Goal: Task Accomplishment & Management: Manage account settings

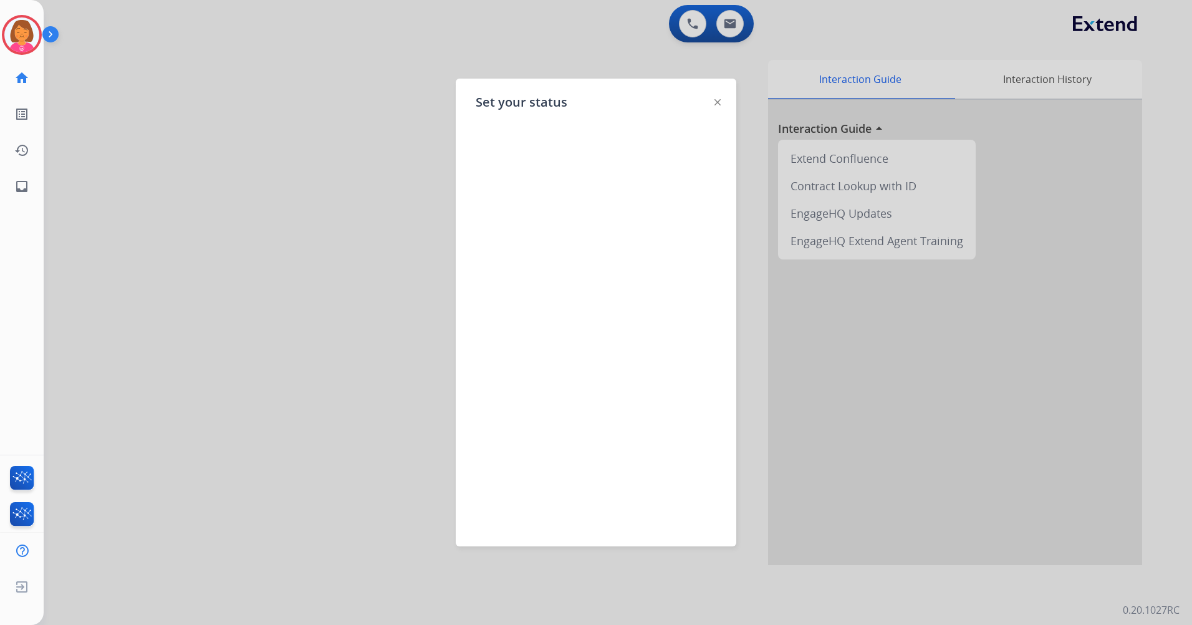
click at [720, 104] on img at bounding box center [718, 102] width 6 height 6
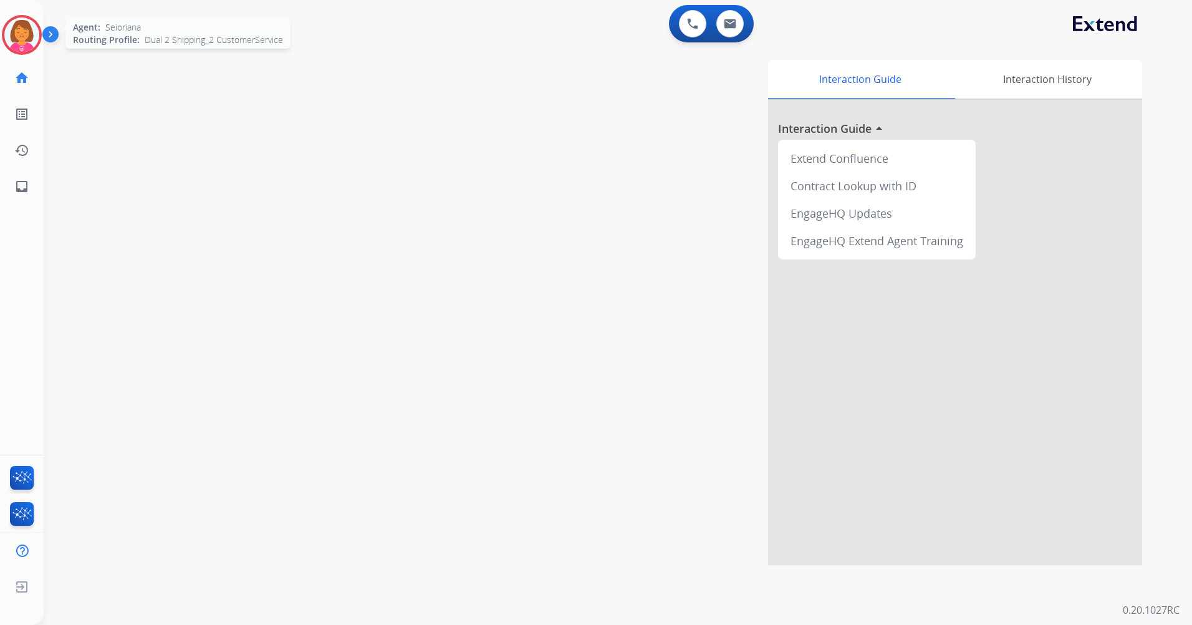
click at [25, 43] on img at bounding box center [21, 34] width 35 height 35
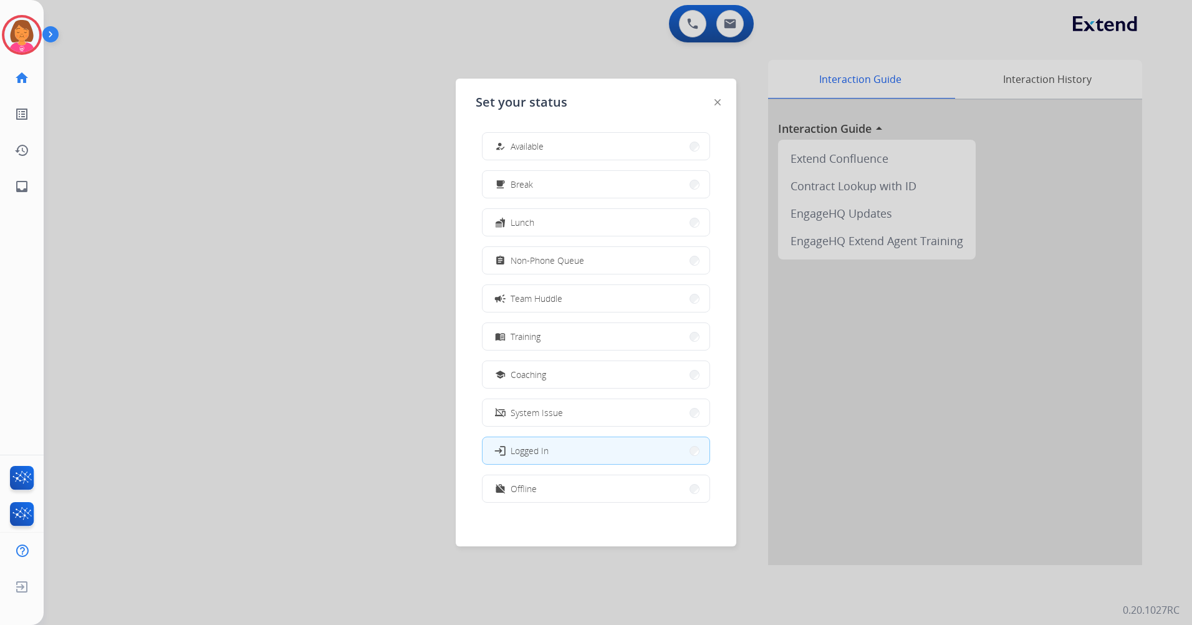
click at [459, 115] on div "Set your status how_to_reg Available free_breakfast Break fastfood Lunch assign…" at bounding box center [596, 313] width 281 height 468
click at [718, 99] on div at bounding box center [718, 101] width 6 height 15
click at [717, 102] on img at bounding box center [718, 102] width 6 height 6
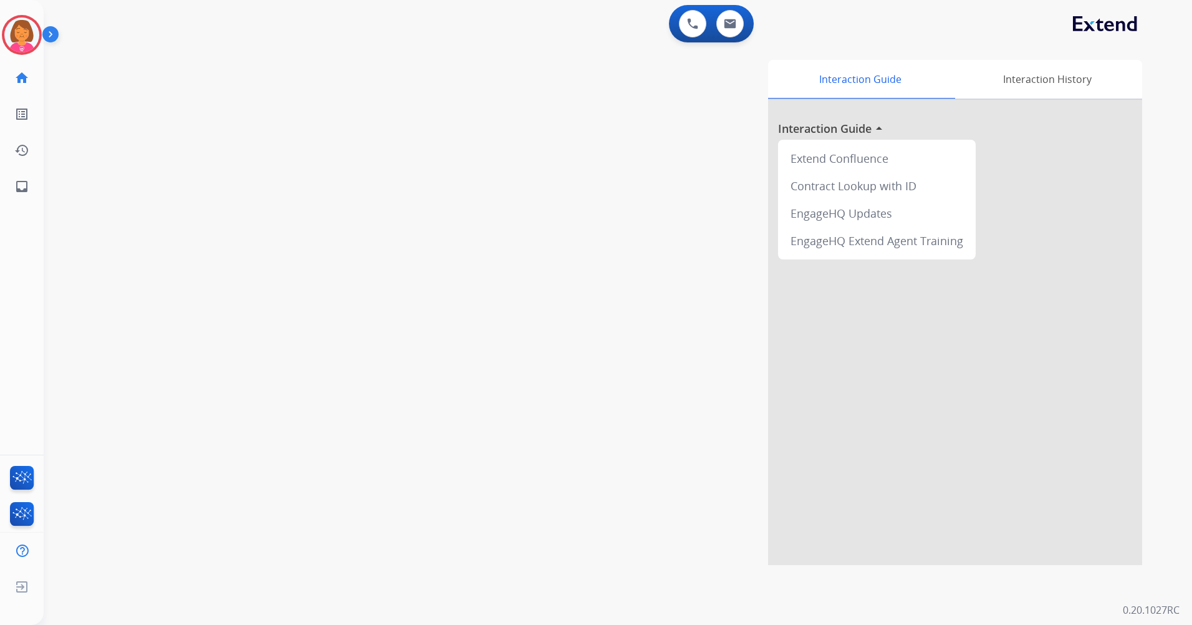
click at [60, 34] on img at bounding box center [52, 37] width 21 height 24
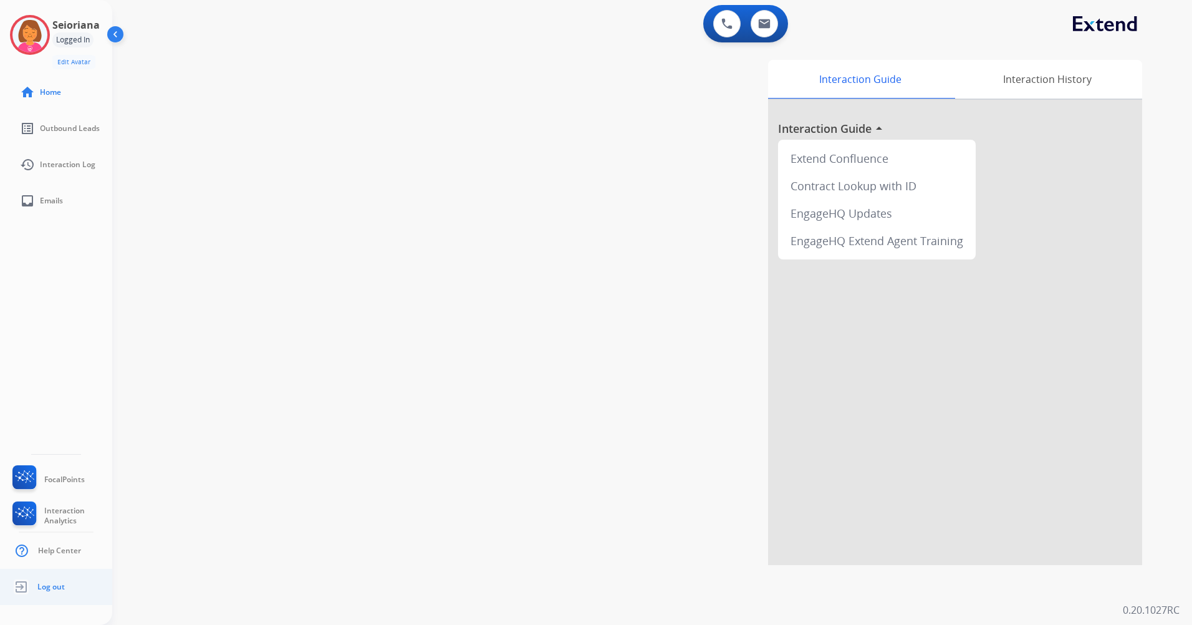
click at [63, 592] on link "Log out" at bounding box center [37, 587] width 55 height 24
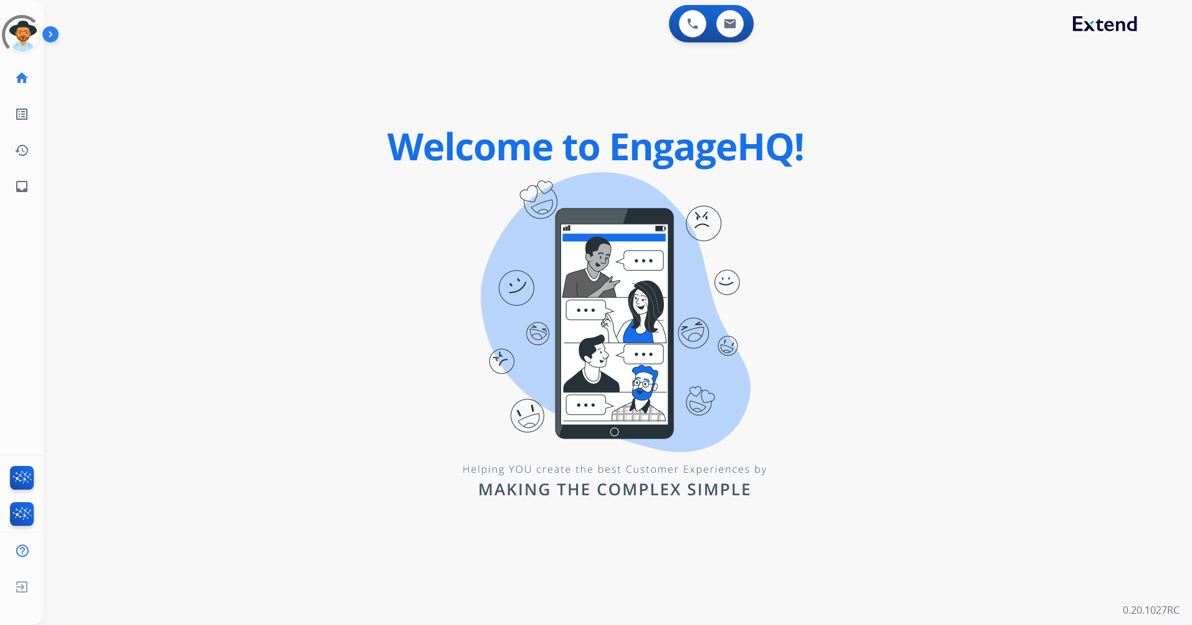
click at [51, 36] on img at bounding box center [52, 37] width 21 height 24
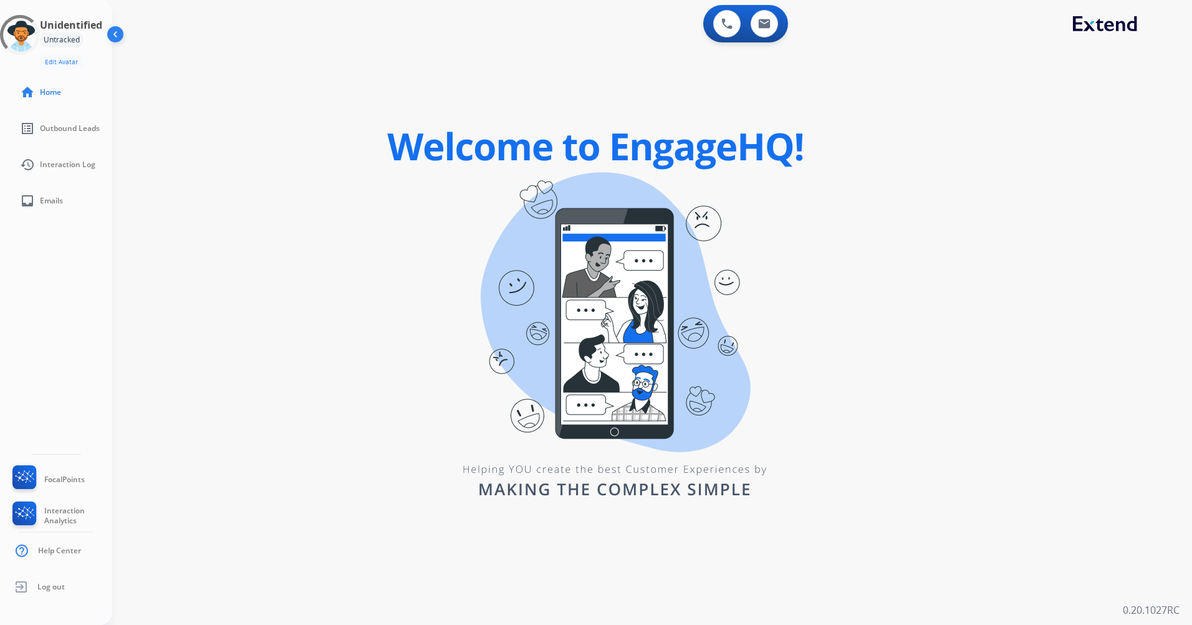
click at [111, 34] on img at bounding box center [117, 37] width 24 height 24
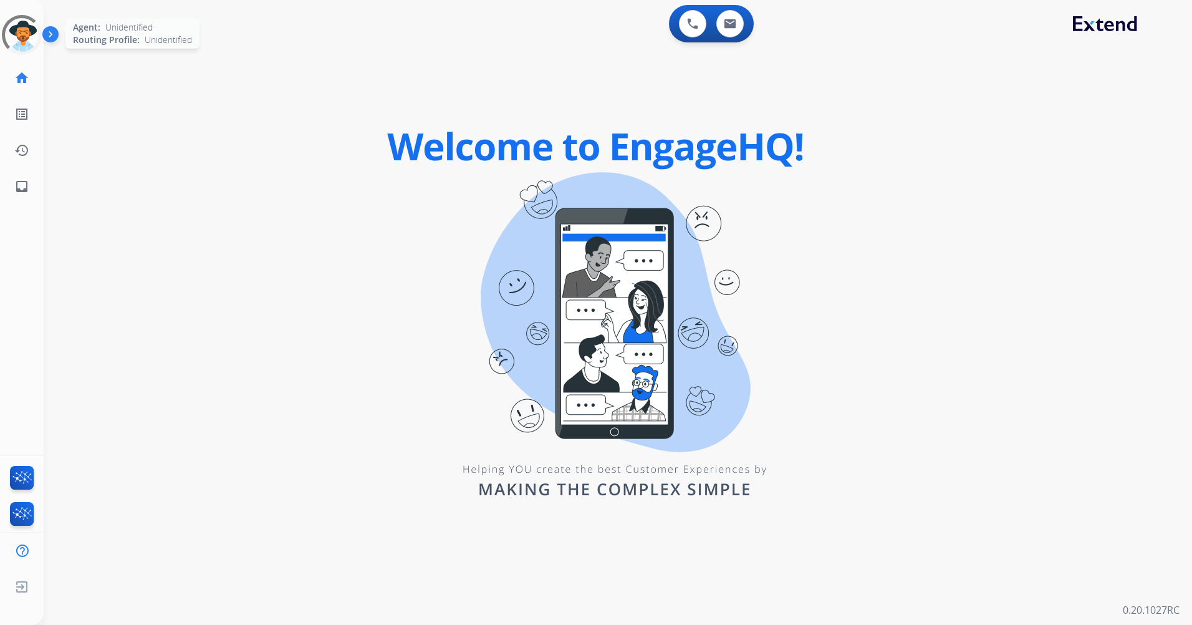
click at [19, 36] on div at bounding box center [21, 34] width 51 height 51
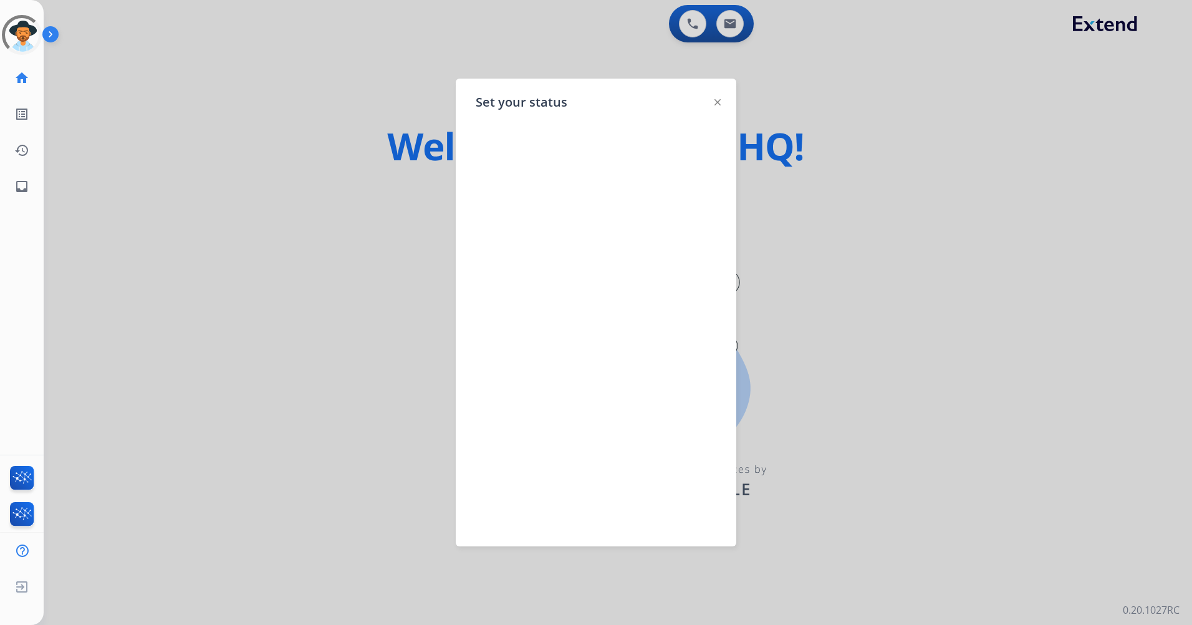
click at [719, 104] on img at bounding box center [718, 102] width 6 height 6
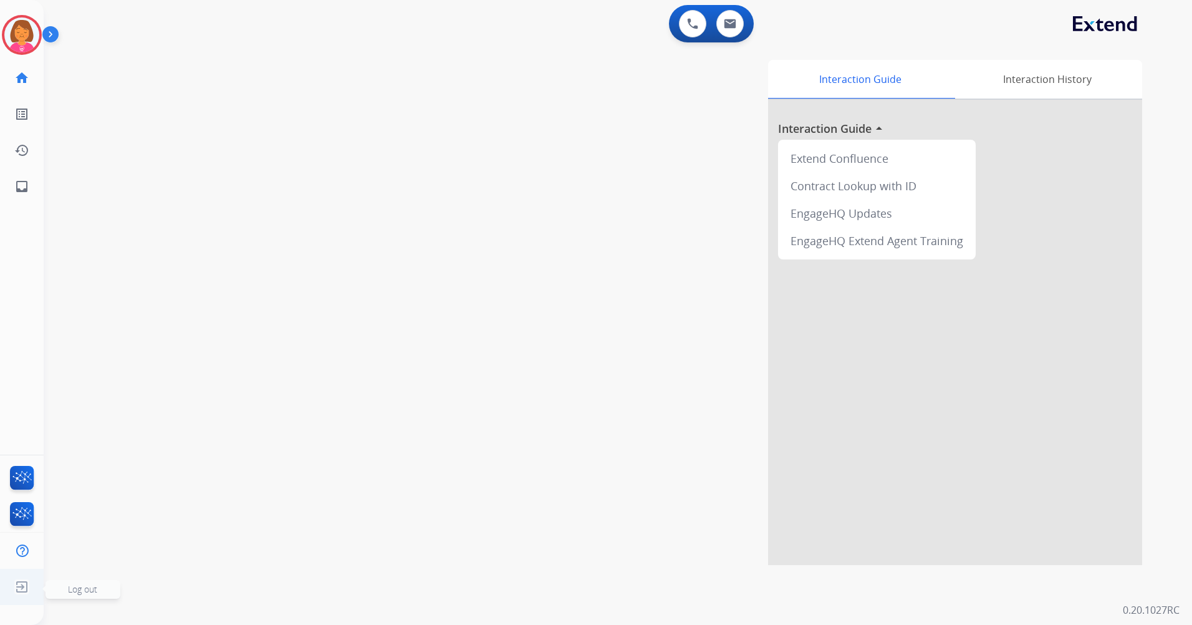
click at [26, 587] on img at bounding box center [22, 587] width 22 height 24
